Goal: Task Accomplishment & Management: Manage account settings

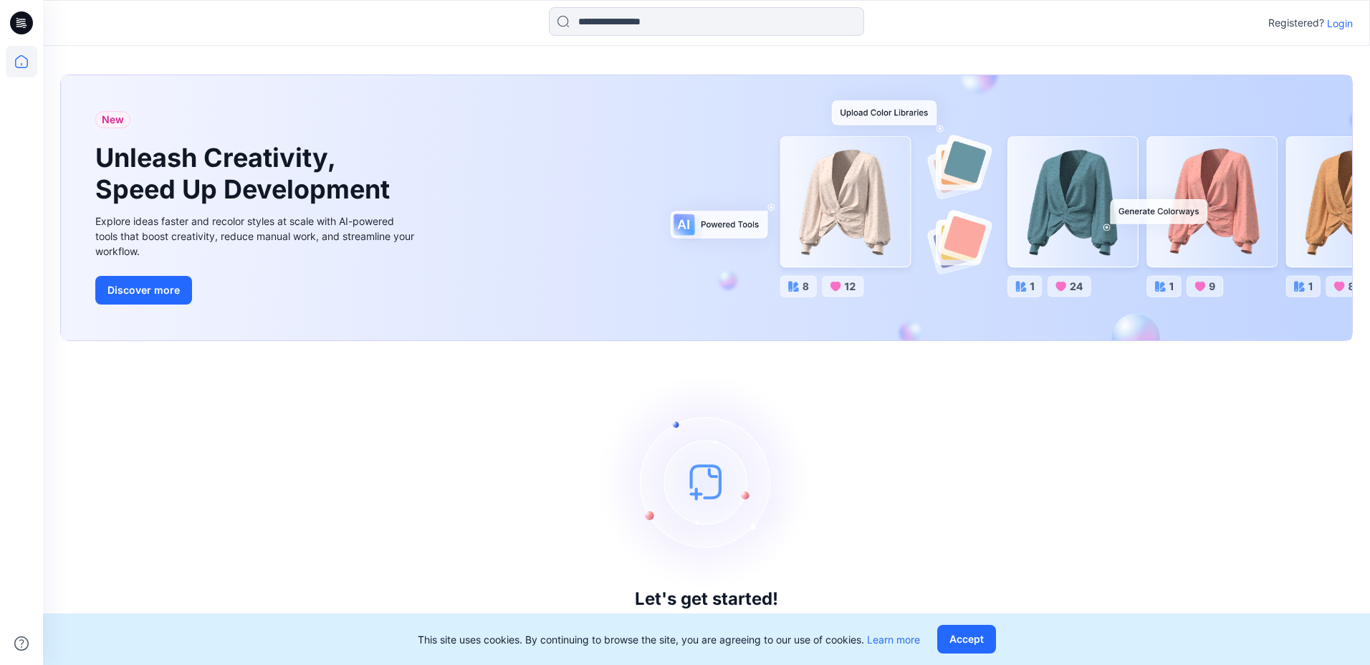
click at [820, 431] on div "Let's get started! Click New to add a style or create a folder." at bounding box center [706, 502] width 1292 height 289
click at [1343, 16] on p "Login" at bounding box center [1340, 23] width 26 height 15
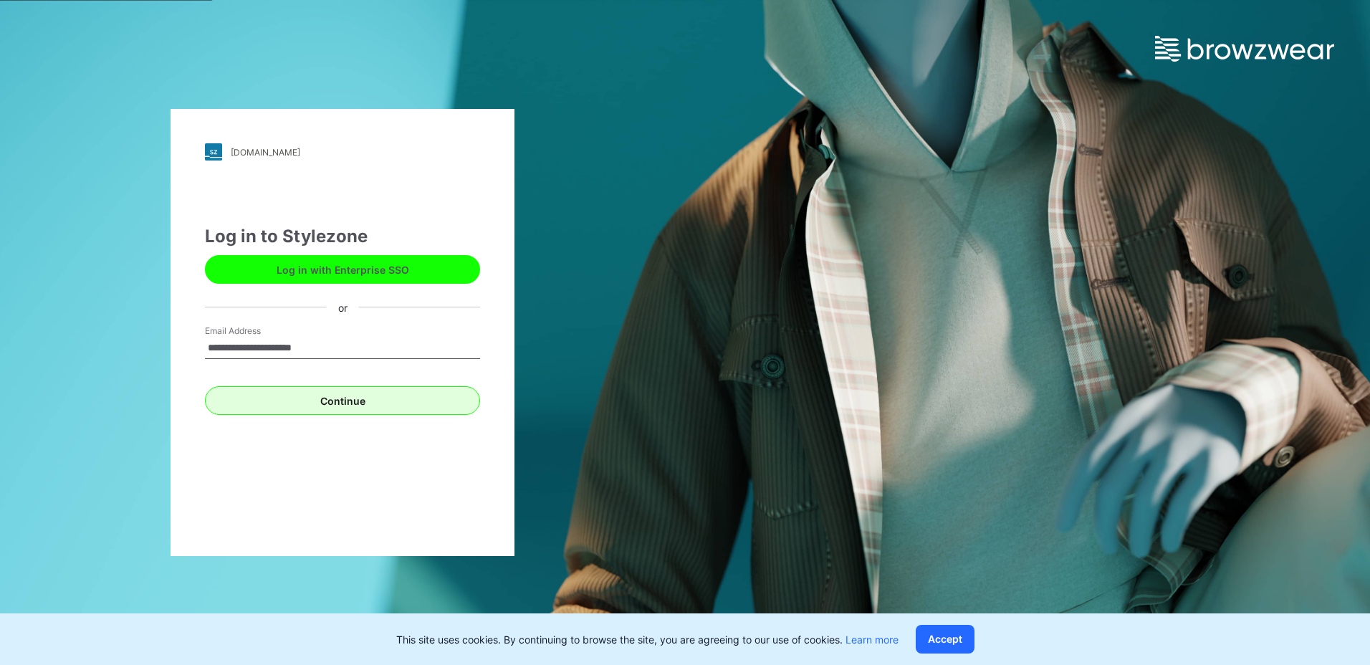
type input "**********"
click at [349, 403] on button "Continue" at bounding box center [342, 400] width 275 height 29
